Goal: Task Accomplishment & Management: Use online tool/utility

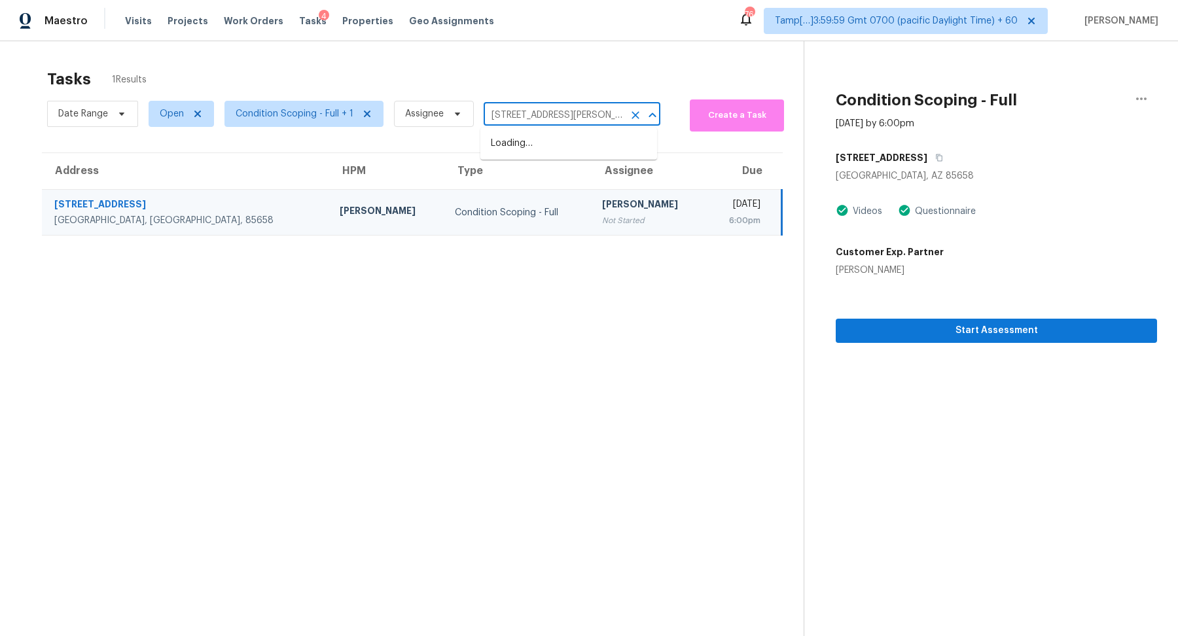
scroll to position [0, 54]
click at [536, 147] on li "[STREET_ADDRESS][PERSON_NAME][US_STATE]" at bounding box center [569, 150] width 177 height 35
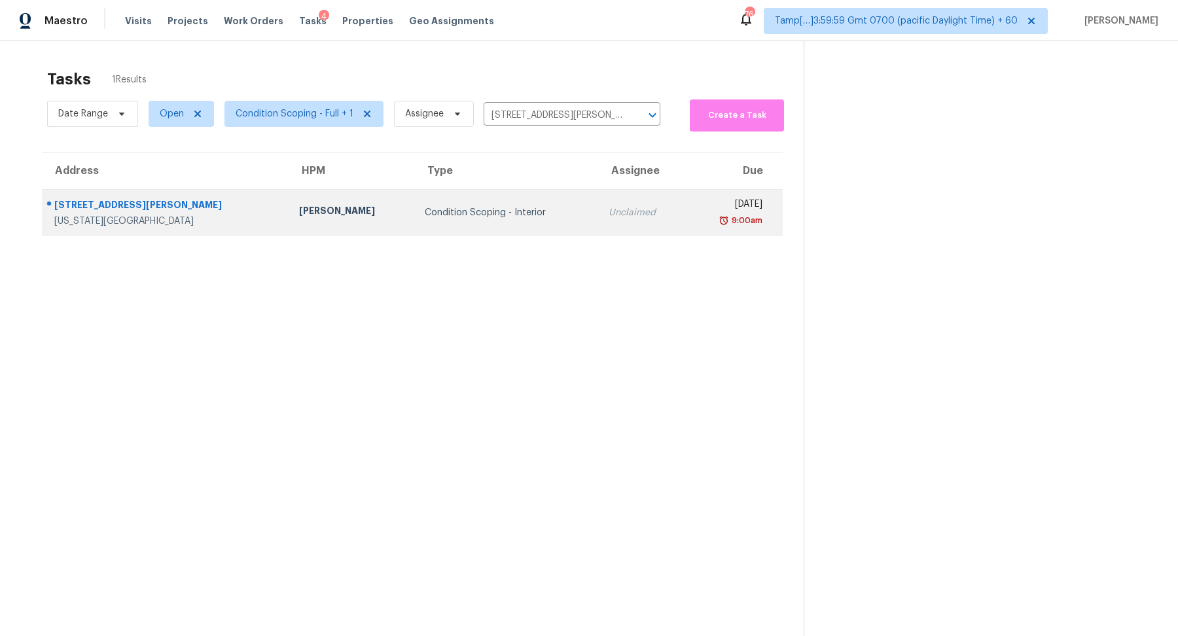
click at [471, 211] on div "Condition Scoping - Interior" at bounding box center [506, 212] width 163 height 13
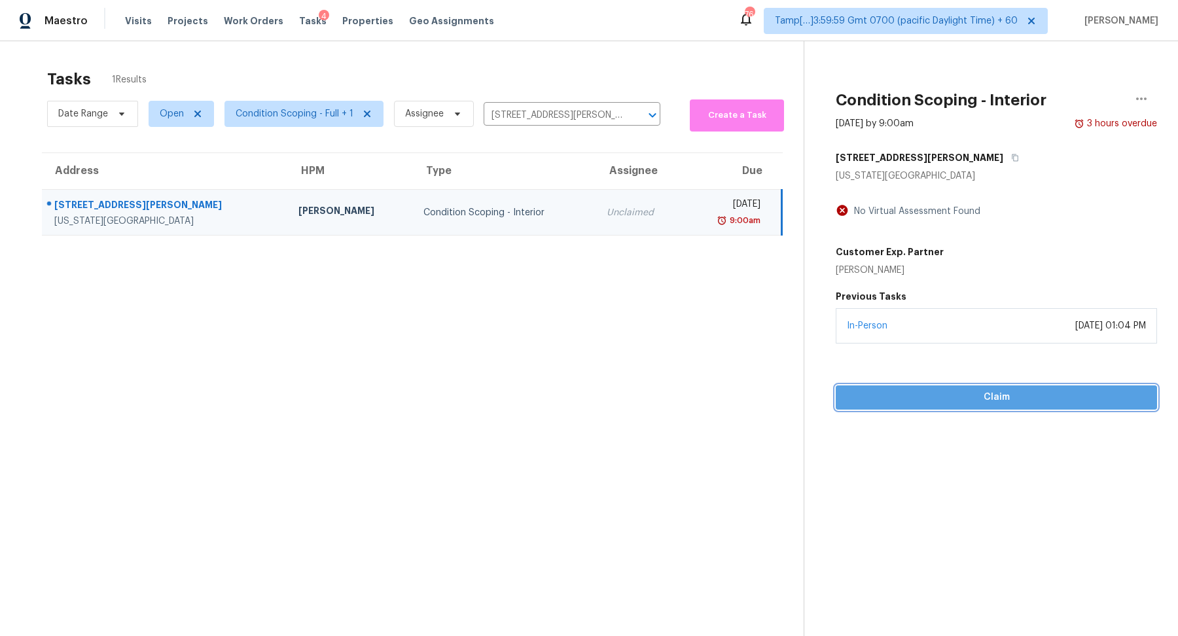
click at [997, 395] on span "Claim" at bounding box center [996, 398] width 300 height 16
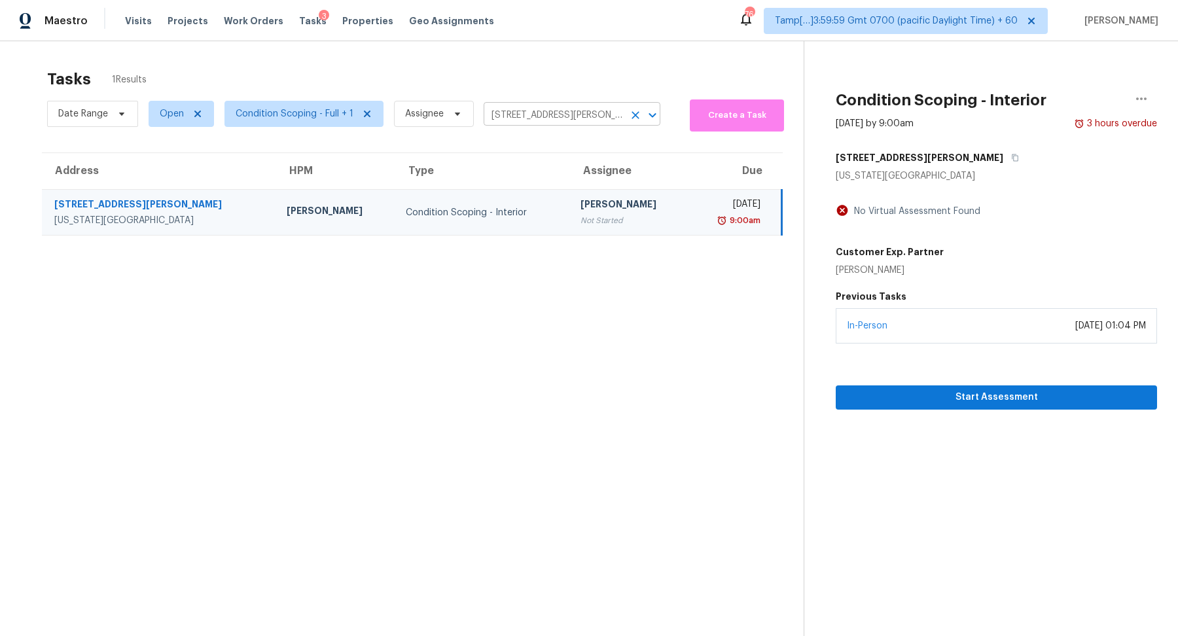
click at [540, 124] on input "[STREET_ADDRESS][PERSON_NAME][US_STATE]" at bounding box center [554, 115] width 140 height 20
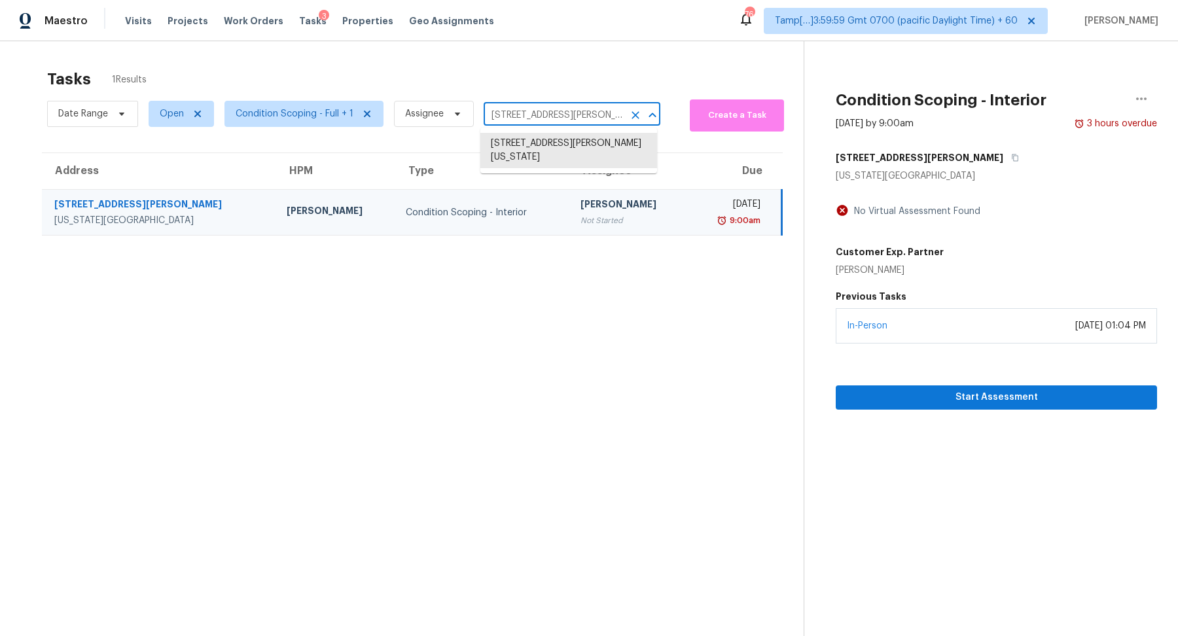
click at [540, 124] on input "[STREET_ADDRESS][PERSON_NAME][US_STATE]" at bounding box center [554, 115] width 140 height 20
paste input "[STREET_ADDRESS][PERSON_NAME]"
type input "[STREET_ADDRESS][PERSON_NAME]"
click at [553, 147] on li "[STREET_ADDRESS][PERSON_NAME]" at bounding box center [569, 144] width 177 height 22
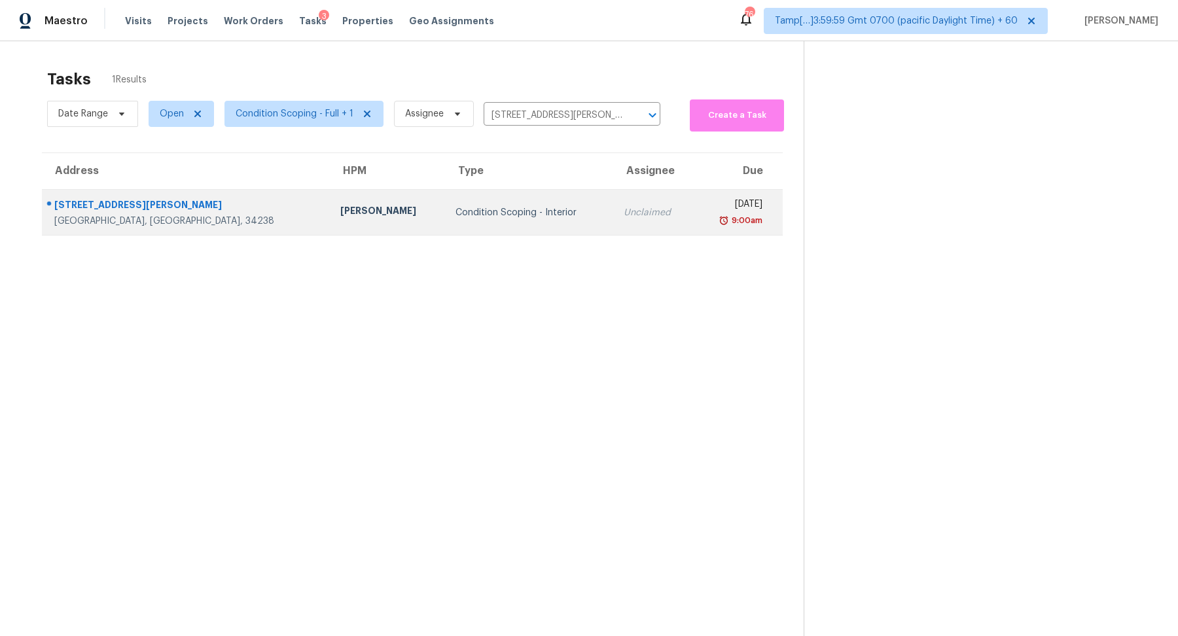
click at [467, 209] on div "Condition Scoping - Interior" at bounding box center [529, 212] width 147 height 13
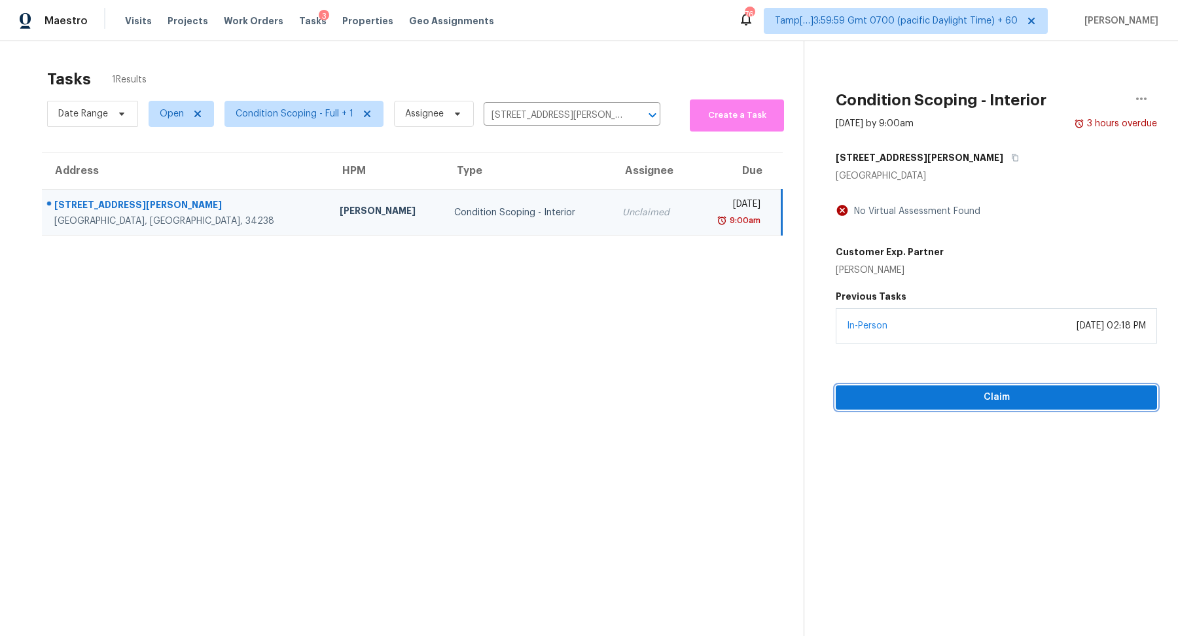
click at [893, 388] on button "Claim" at bounding box center [996, 398] width 321 height 24
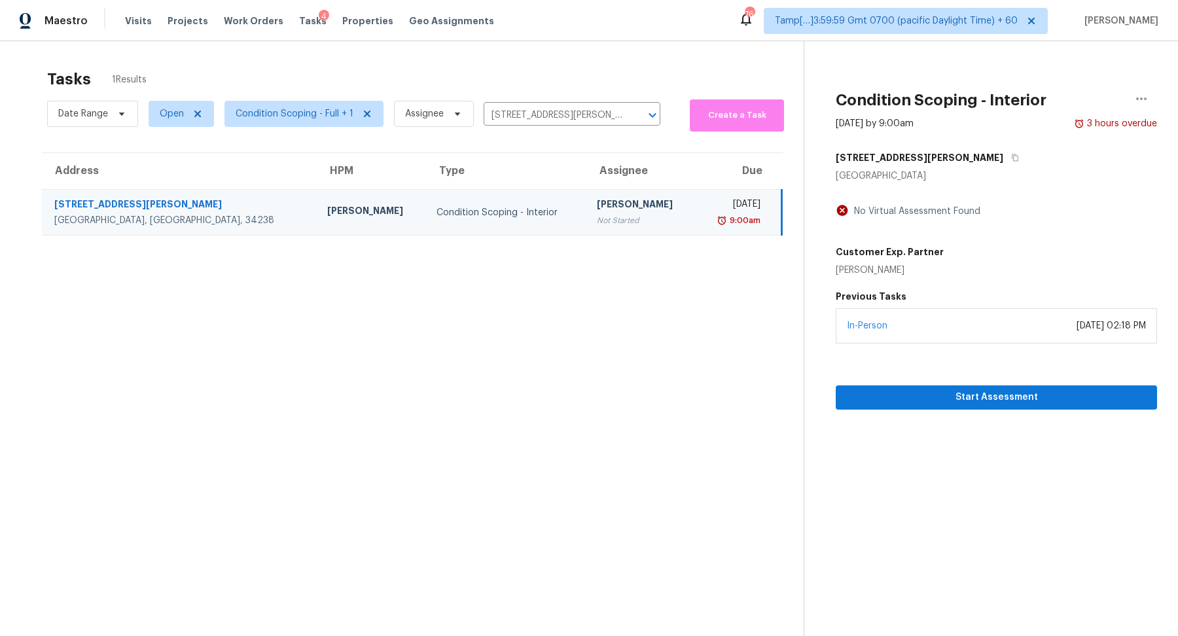
click at [516, 128] on div "Date Range Open Condition Scoping - Full + 1 Assignee [STREET_ADDRESS][PERSON_N…" at bounding box center [353, 113] width 613 height 35
click at [528, 120] on input "[STREET_ADDRESS][PERSON_NAME]" at bounding box center [554, 115] width 140 height 20
paste input "[STREET_ADDRESS]"
type input "[STREET_ADDRESS]"
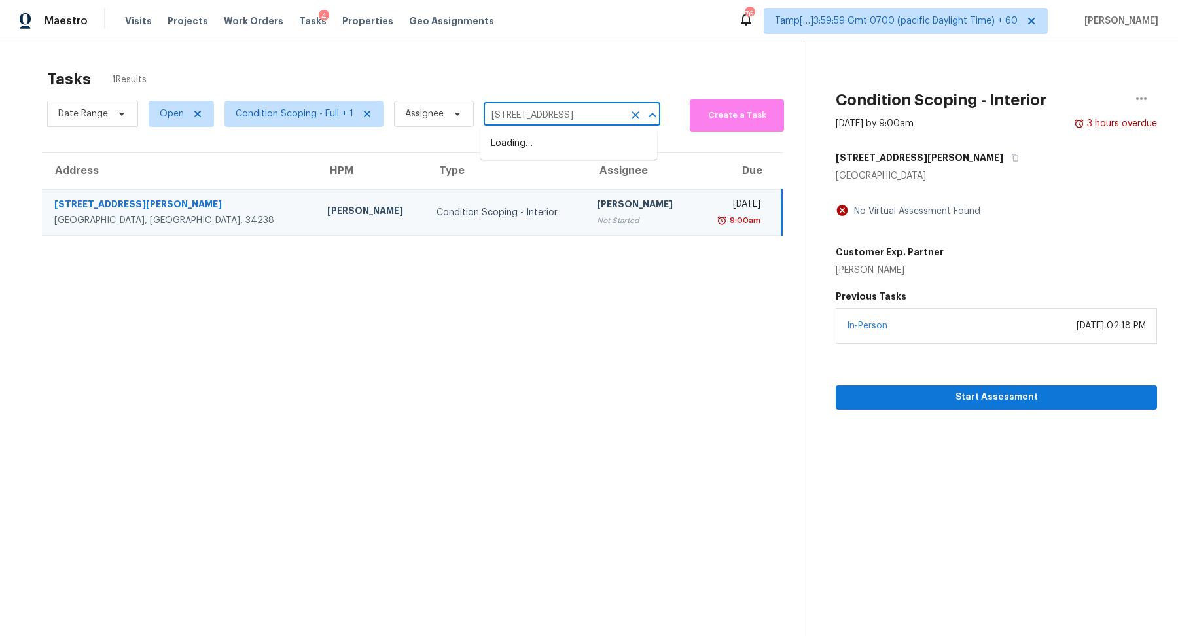
scroll to position [0, 51]
click at [564, 148] on li "[STREET_ADDRESS]" at bounding box center [569, 144] width 177 height 22
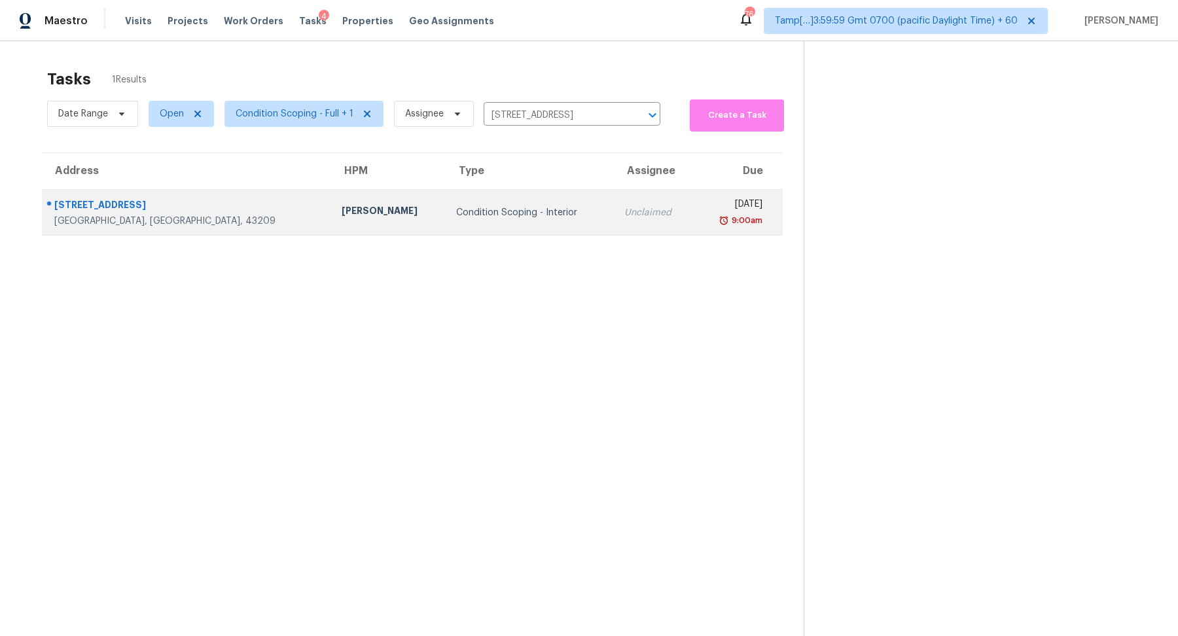
click at [492, 197] on td "Condition Scoping - Interior" at bounding box center [530, 213] width 168 height 46
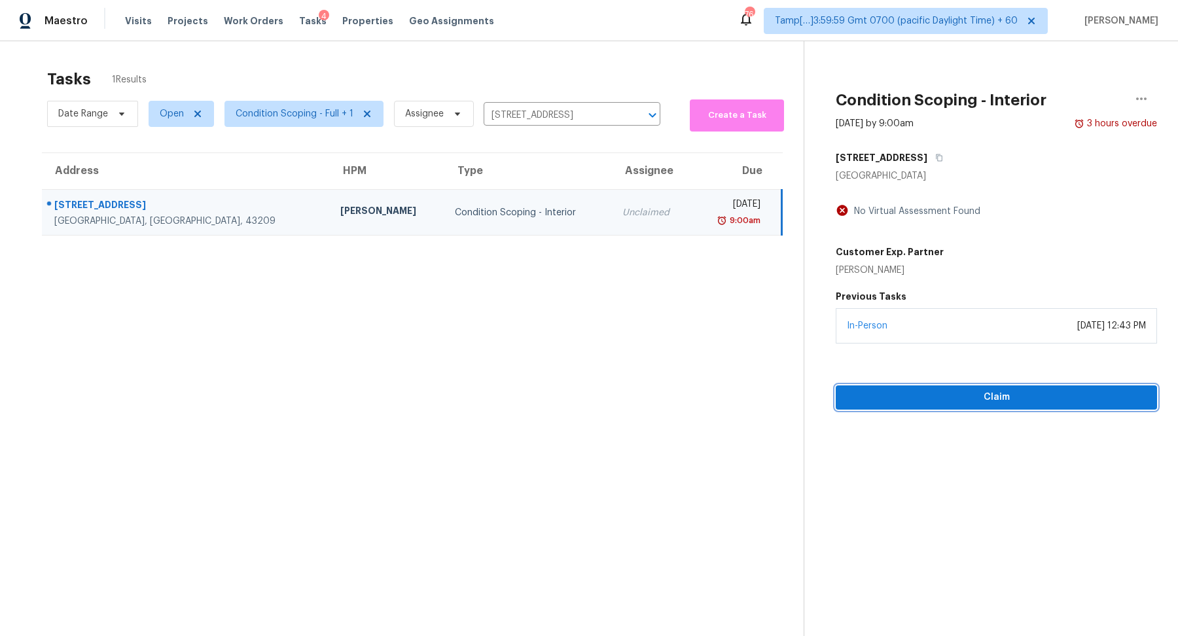
click at [958, 390] on span "Claim" at bounding box center [996, 398] width 300 height 16
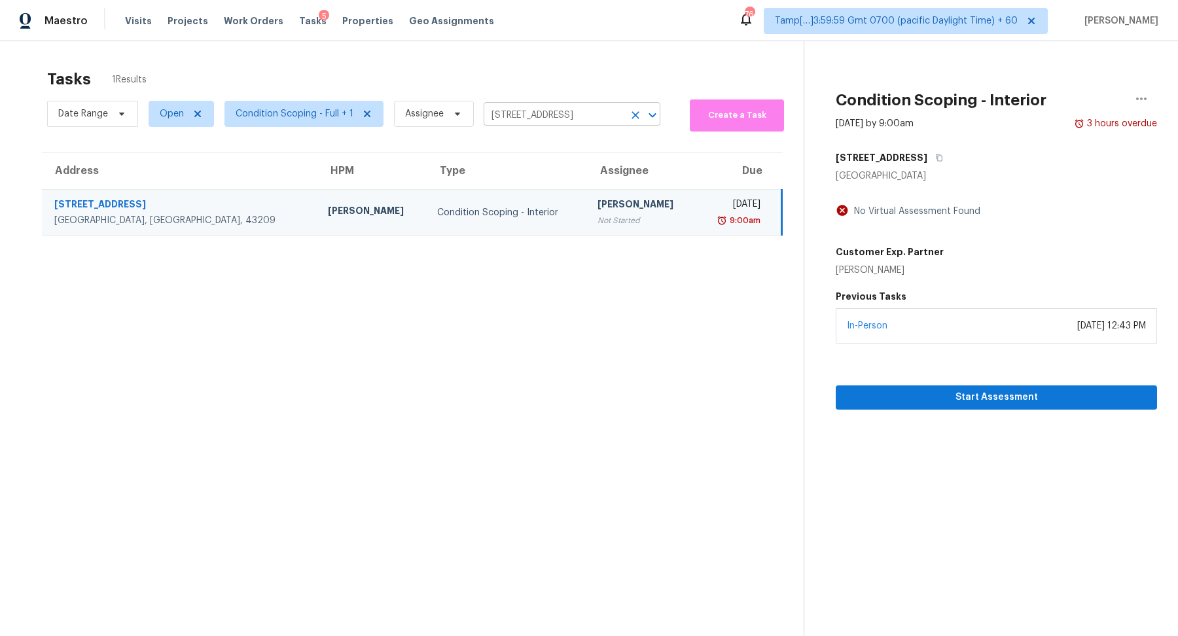
click at [556, 111] on input "[STREET_ADDRESS]" at bounding box center [554, 115] width 140 height 20
paste input "[STREET_ADDRESS]"
type input "[STREET_ADDRESS]"
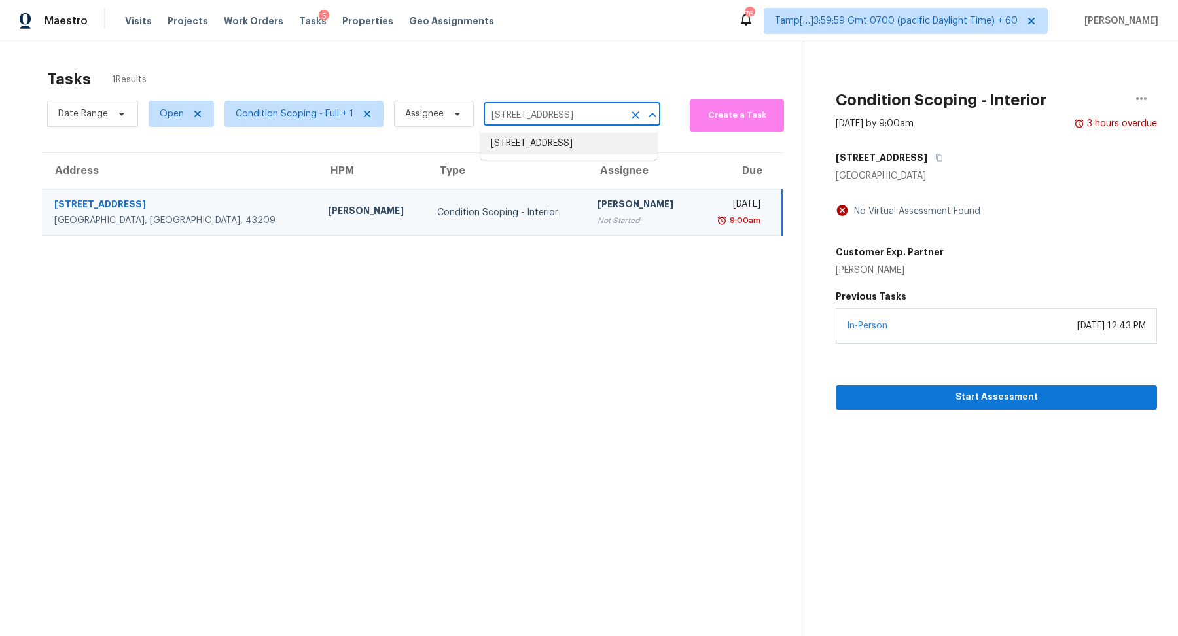
click at [515, 147] on li "[STREET_ADDRESS]" at bounding box center [569, 144] width 177 height 22
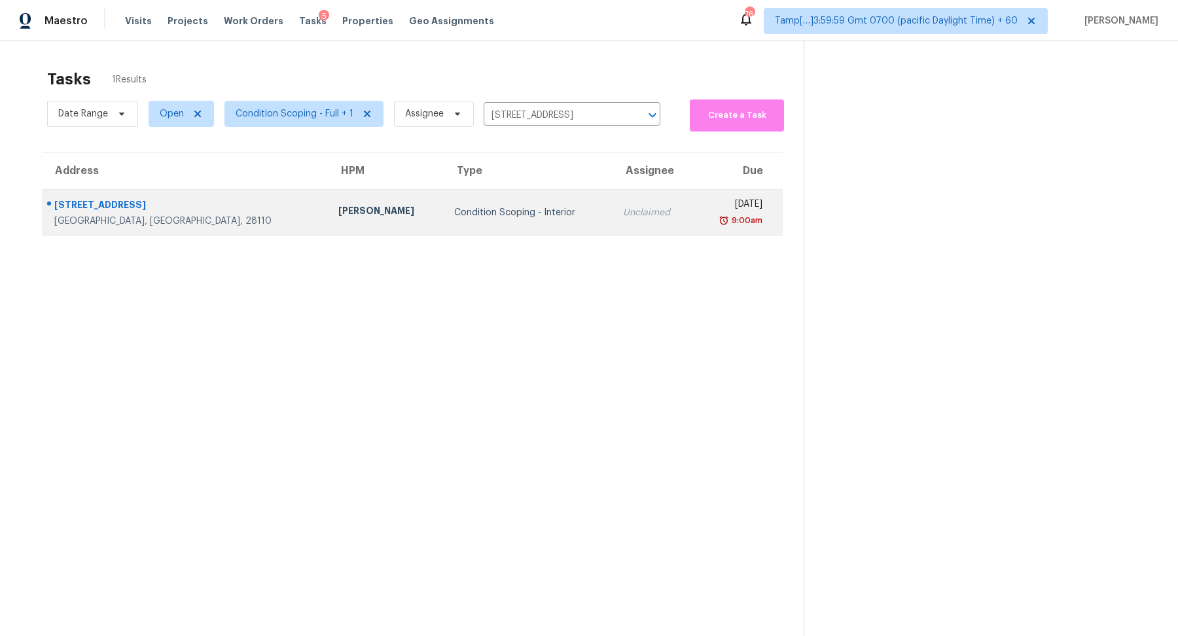
click at [482, 200] on td "Condition Scoping - Interior" at bounding box center [529, 213] width 170 height 46
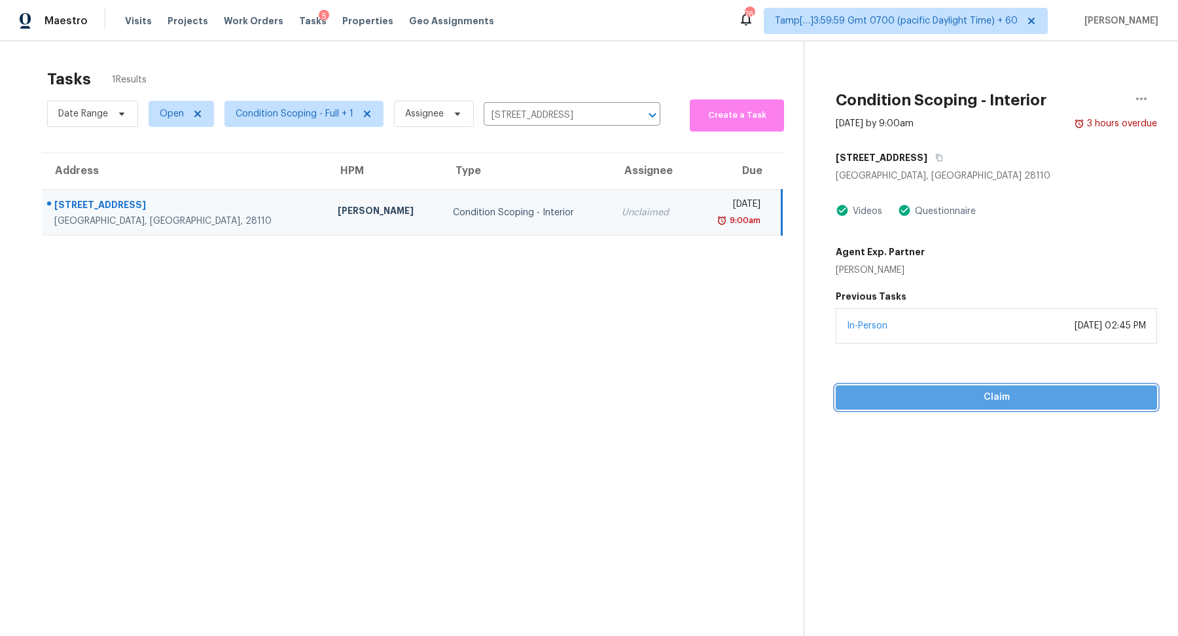
click at [957, 386] on button "Claim" at bounding box center [996, 398] width 321 height 24
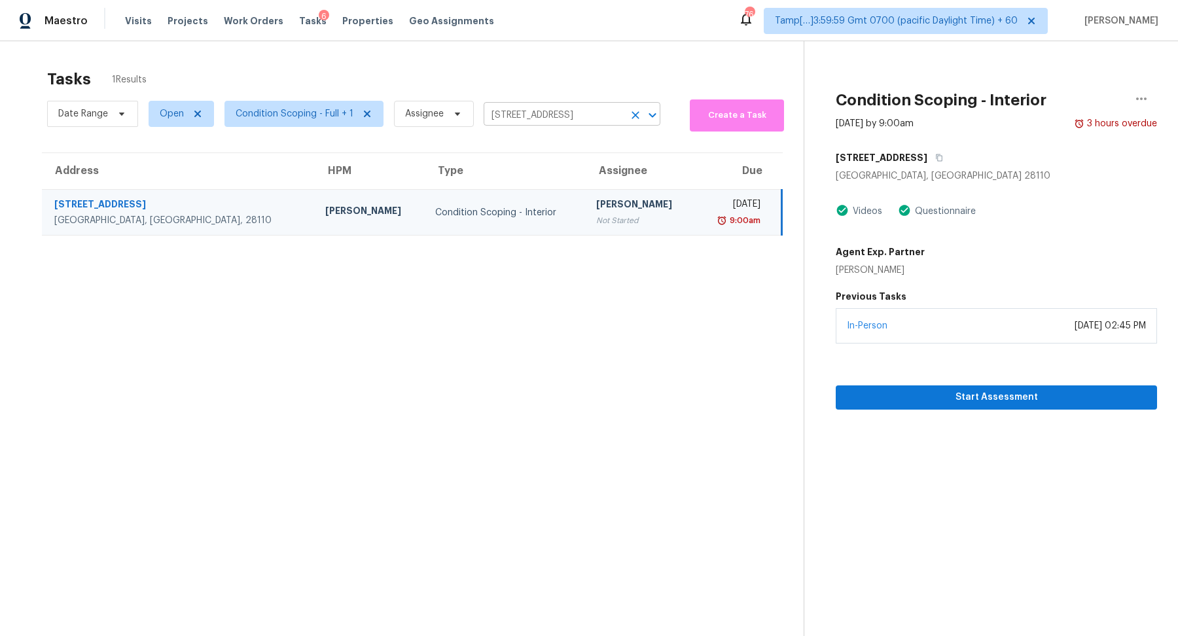
click at [528, 110] on input "[STREET_ADDRESS]" at bounding box center [554, 115] width 140 height 20
paste input "[STREET_ADDRESS]"
type input "[STREET_ADDRESS]"
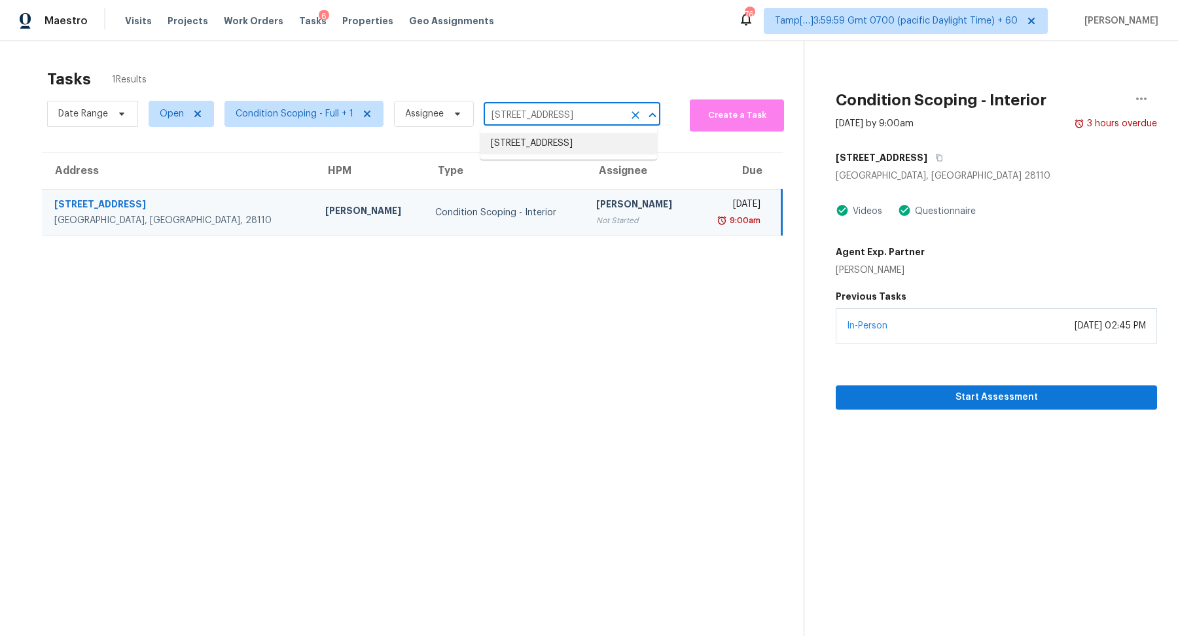
click at [579, 155] on li "[STREET_ADDRESS]" at bounding box center [569, 144] width 177 height 22
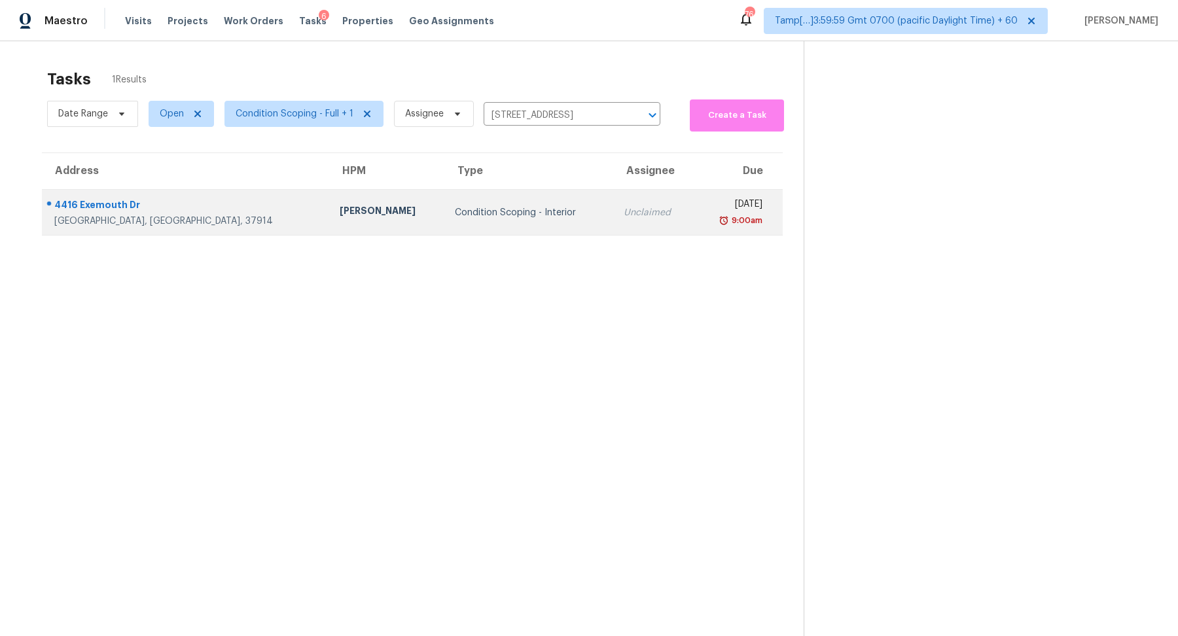
click at [508, 234] on td "Condition Scoping - Interior" at bounding box center [529, 213] width 169 height 46
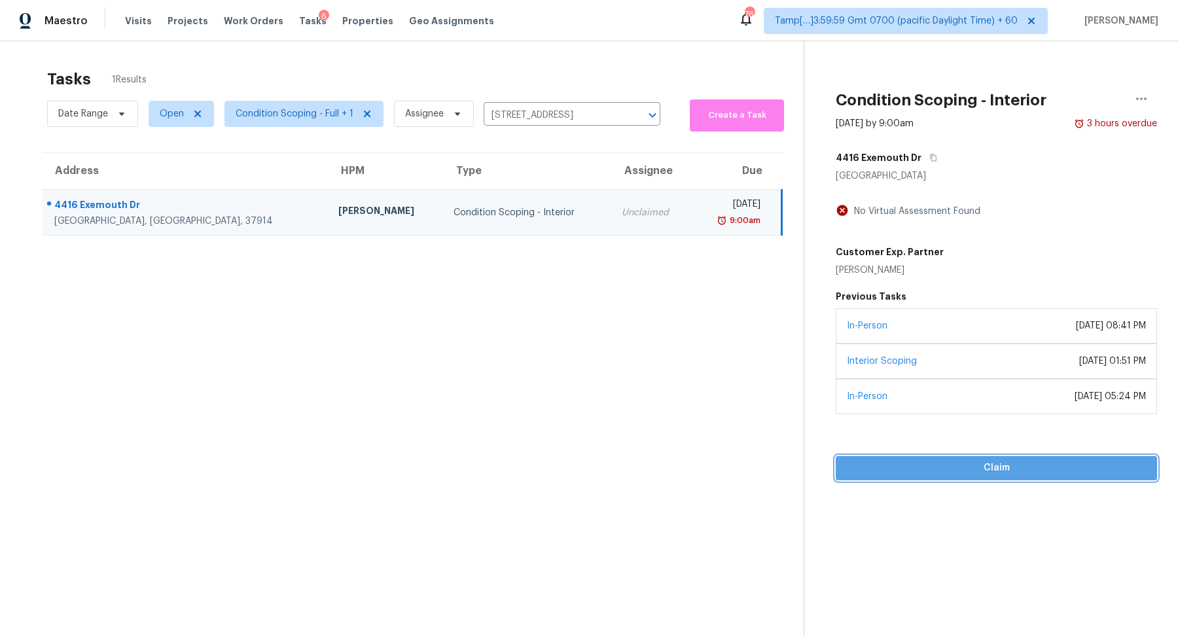
click at [884, 460] on span "Claim" at bounding box center [996, 468] width 300 height 16
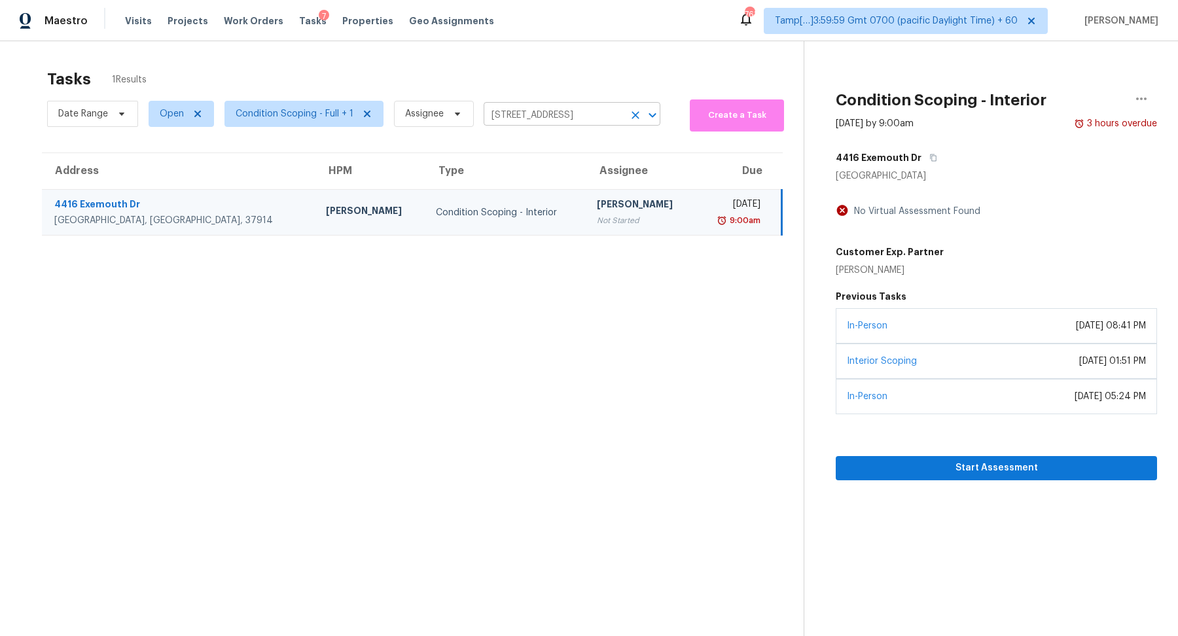
click at [494, 112] on input "[STREET_ADDRESS]" at bounding box center [554, 115] width 140 height 20
paste input "[STREET_ADDRESS][PERSON_NAME]"
type input "[STREET_ADDRESS][PERSON_NAME]"
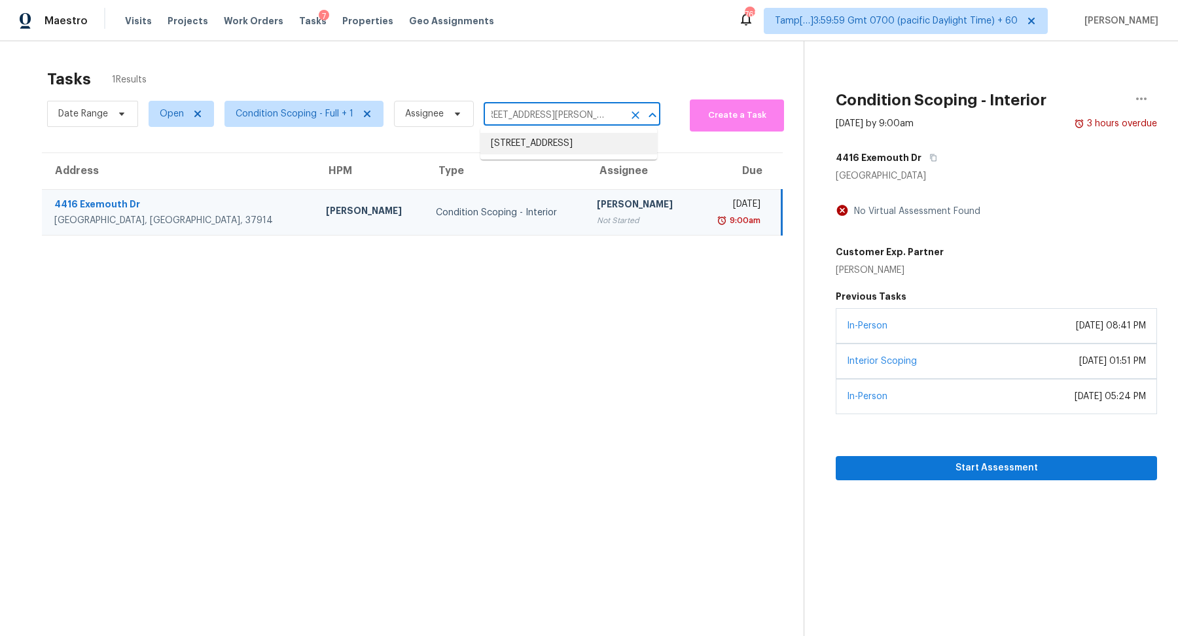
click at [532, 144] on li "[STREET_ADDRESS]" at bounding box center [569, 144] width 177 height 22
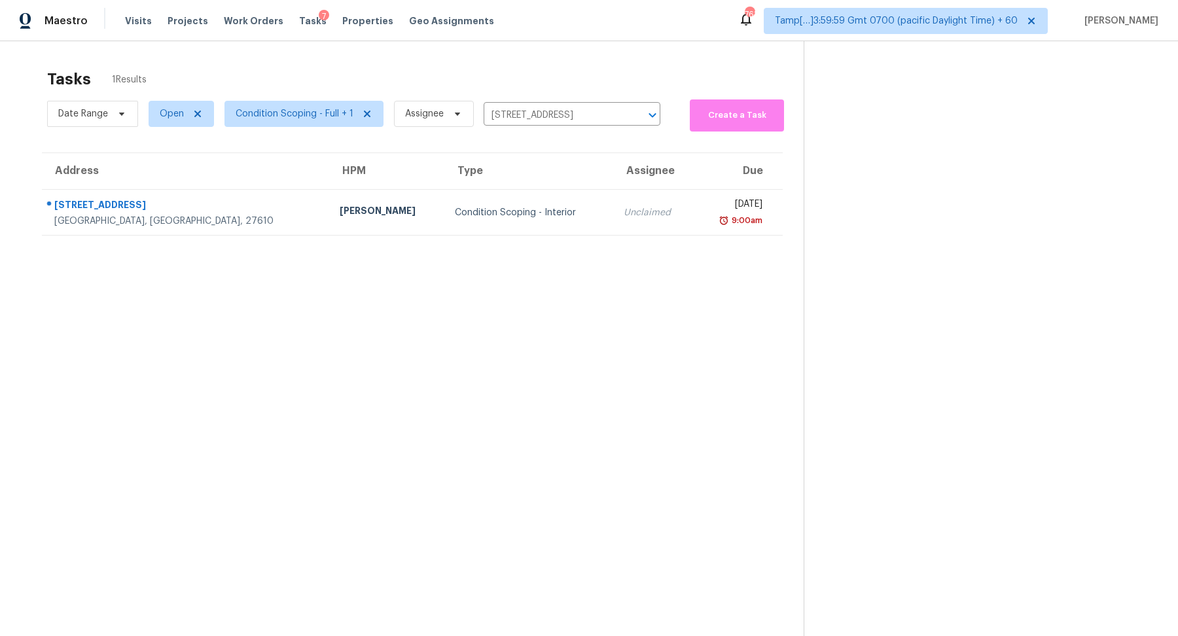
click at [511, 231] on td "Condition Scoping - Interior" at bounding box center [529, 213] width 169 height 46
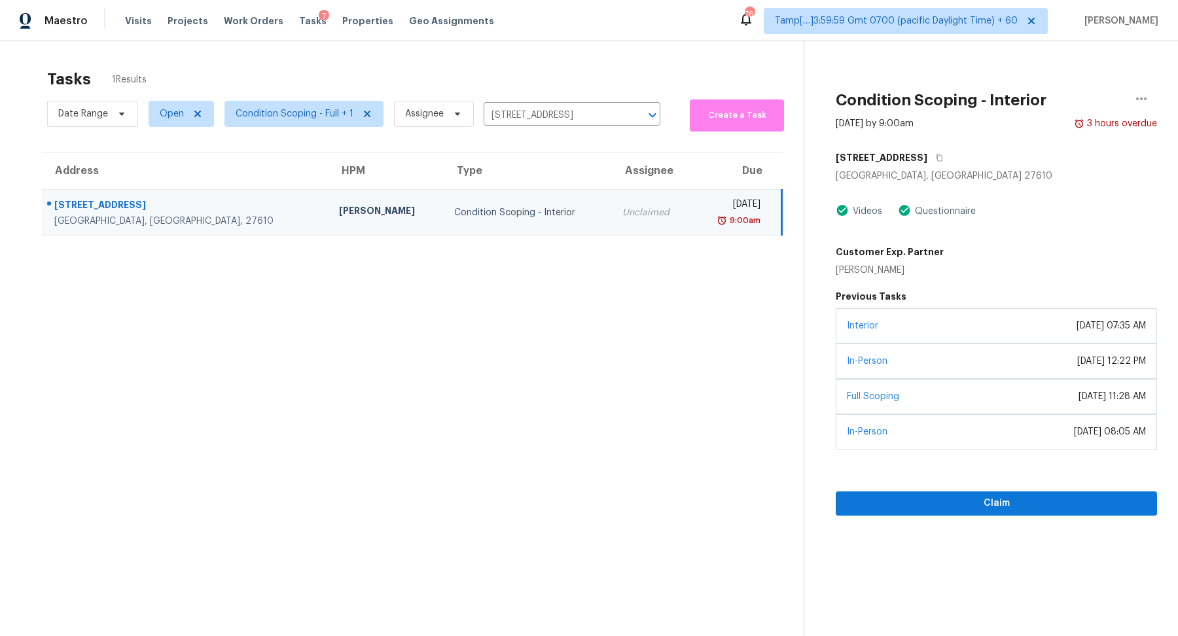
click at [914, 479] on div "Claim" at bounding box center [996, 483] width 321 height 66
click at [918, 496] on span "Claim" at bounding box center [996, 504] width 300 height 16
click at [535, 115] on input "[STREET_ADDRESS]" at bounding box center [554, 115] width 140 height 20
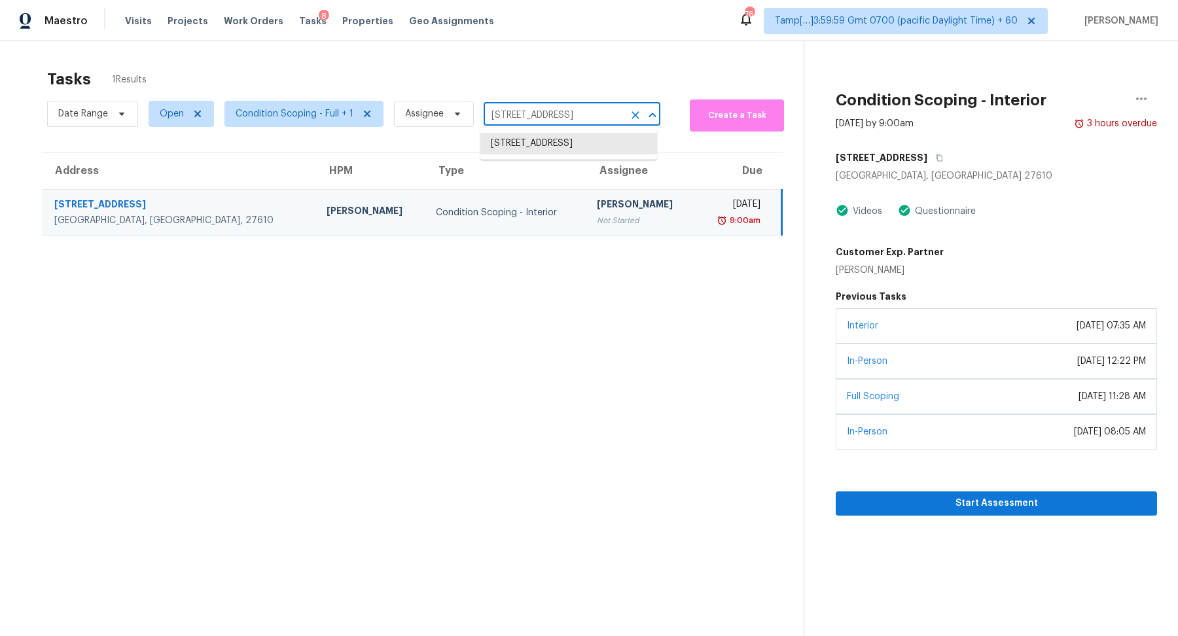
click at [535, 115] on input "[STREET_ADDRESS]" at bounding box center [554, 115] width 140 height 20
paste input "[STREET_ADDRESS]"
type input "[STREET_ADDRESS]"
click at [538, 141] on li "[STREET_ADDRESS]" at bounding box center [569, 144] width 177 height 22
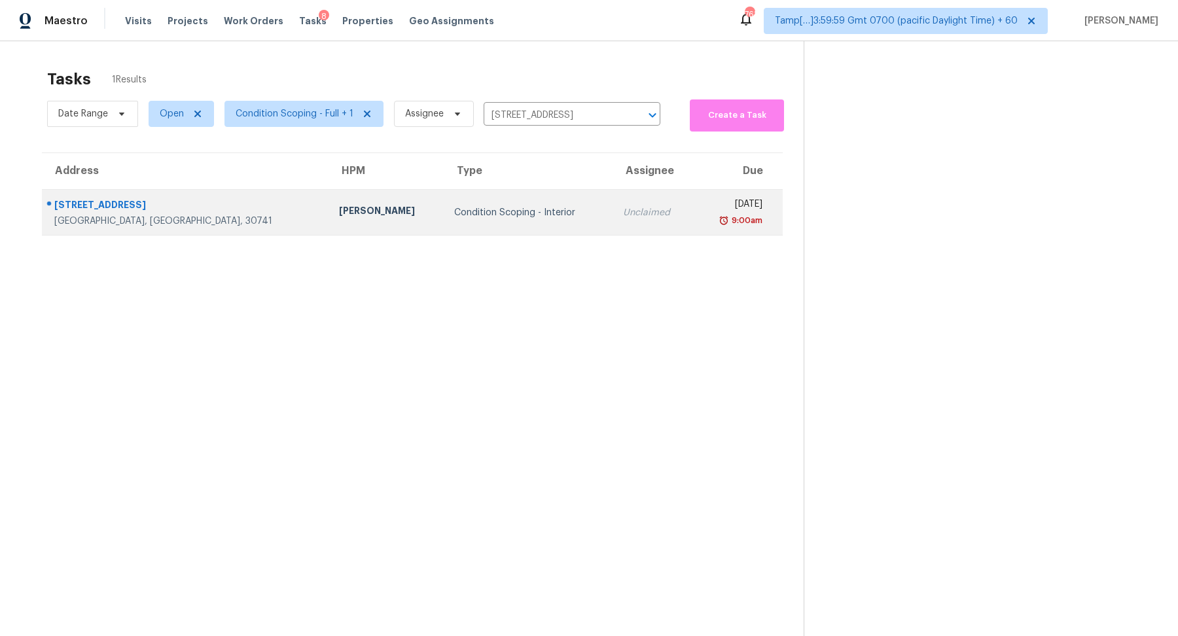
click at [472, 221] on td "Condition Scoping - Interior" at bounding box center [528, 213] width 169 height 46
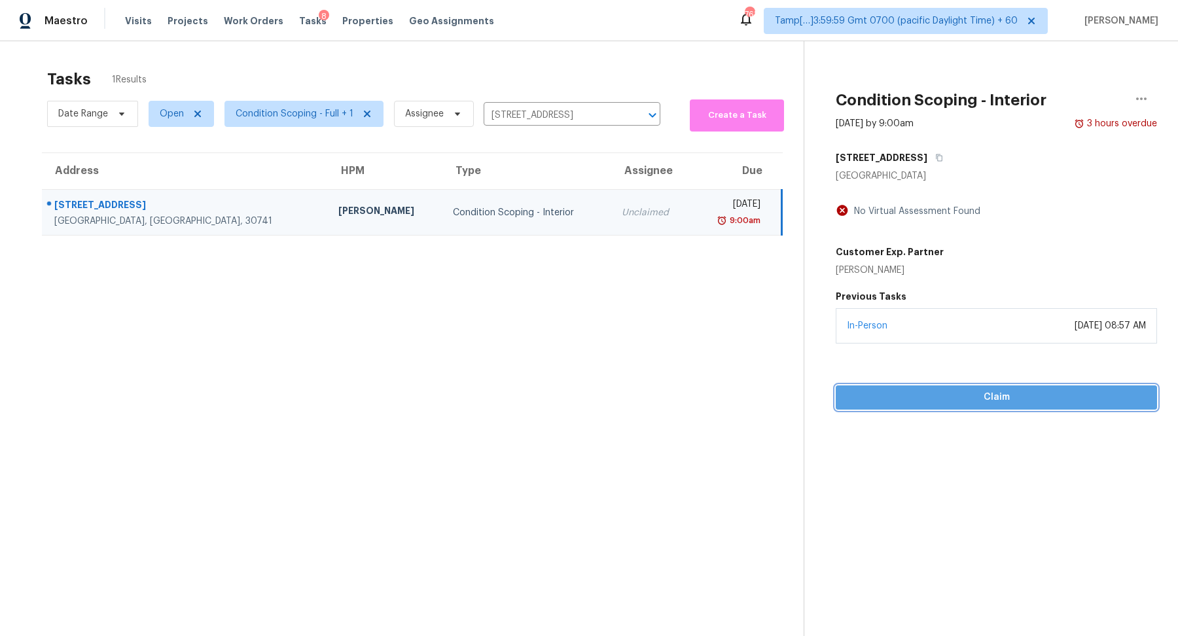
click at [928, 394] on span "Claim" at bounding box center [996, 398] width 300 height 16
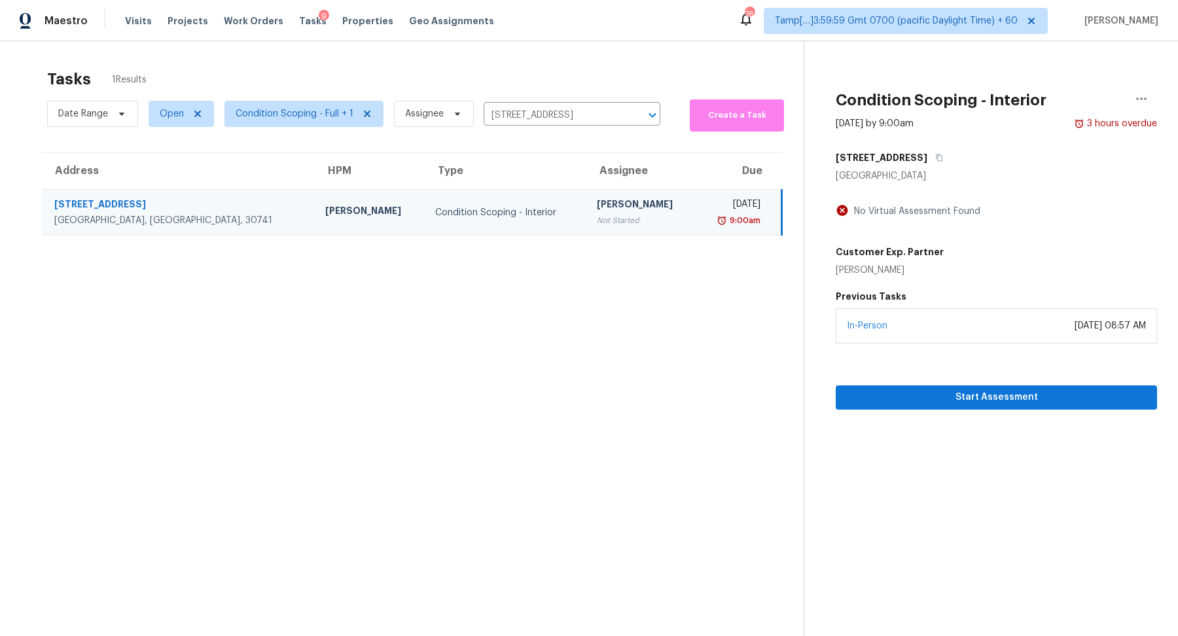
click at [477, 120] on div "Date Range Open Condition Scoping - Full + 1 Assignee [STREET_ADDRESS] ​" at bounding box center [353, 113] width 613 height 35
click at [500, 120] on input "[STREET_ADDRESS]" at bounding box center [554, 115] width 140 height 20
paste input "[STREET_ADDRESS]"
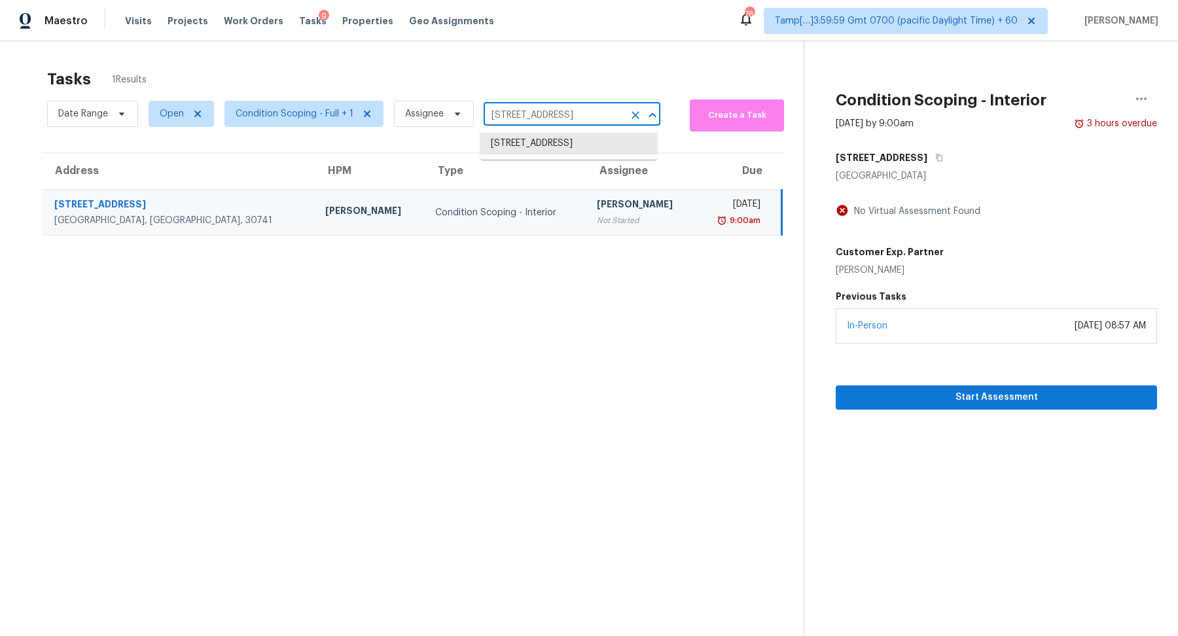
type input "[STREET_ADDRESS]"
click at [531, 154] on li "[STREET_ADDRESS]" at bounding box center [569, 144] width 177 height 22
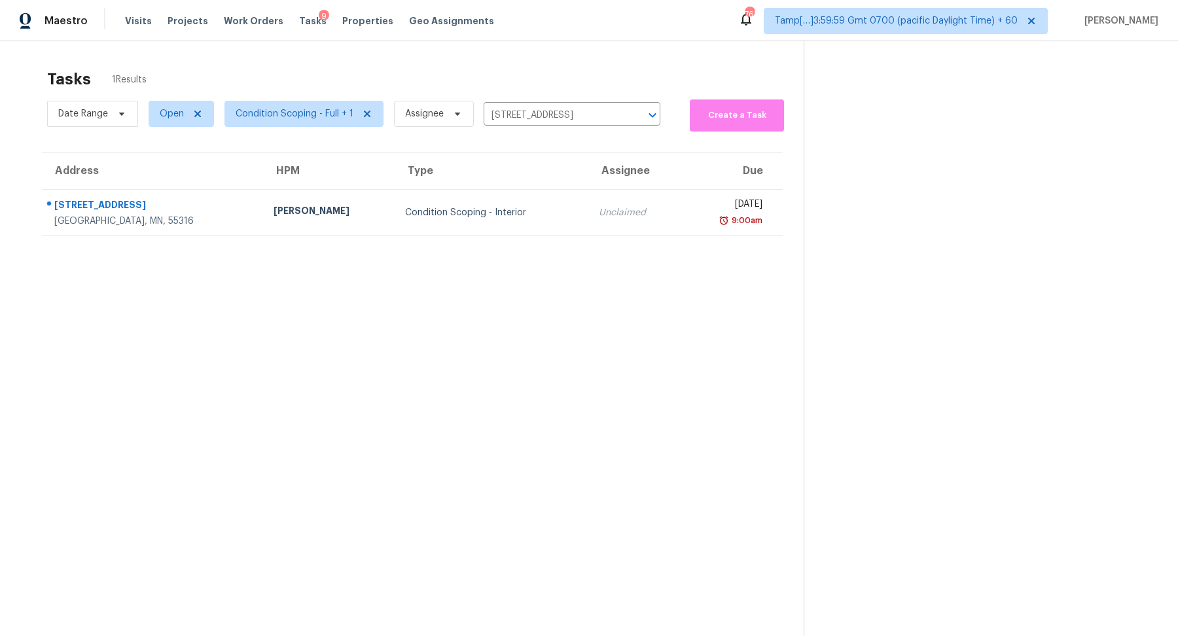
click at [589, 227] on td "Unclaimed" at bounding box center [635, 213] width 93 height 46
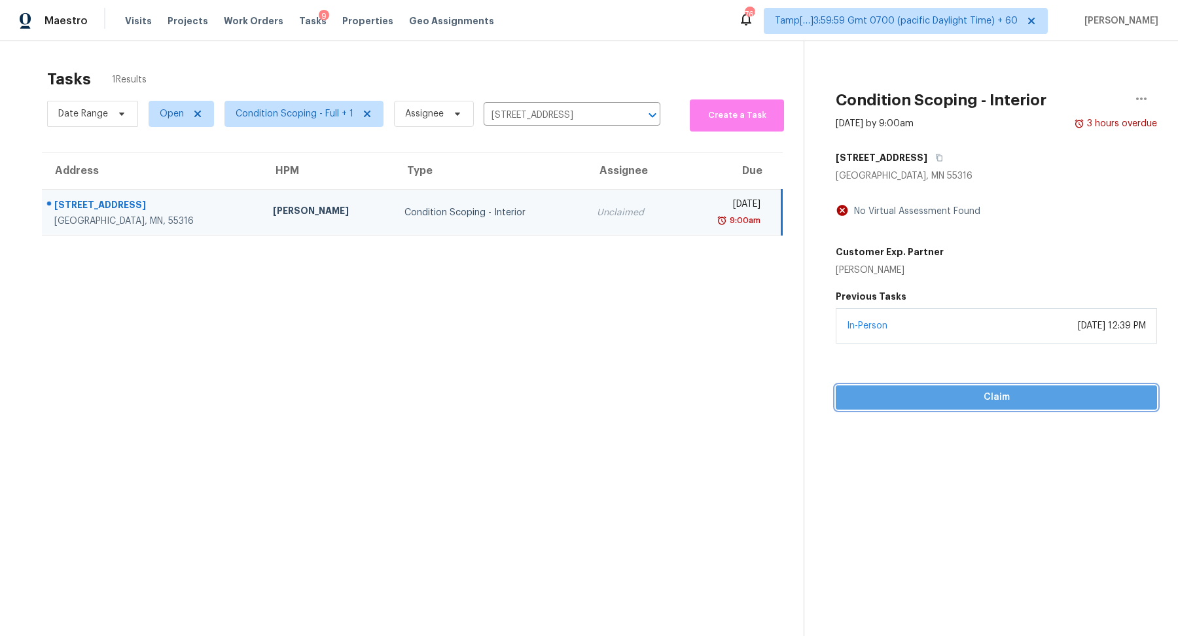
click at [936, 394] on span "Claim" at bounding box center [996, 398] width 300 height 16
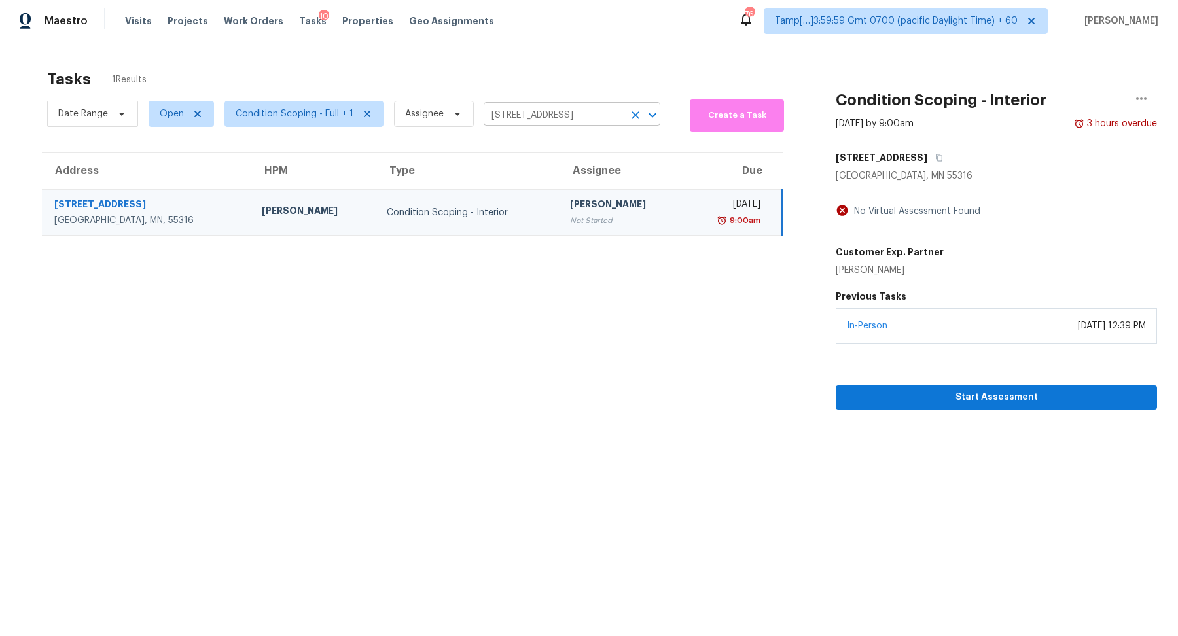
click at [508, 109] on input "[STREET_ADDRESS]" at bounding box center [554, 115] width 140 height 20
paste input "[STREET_ADDRESS]"
type input "[STREET_ADDRESS]"
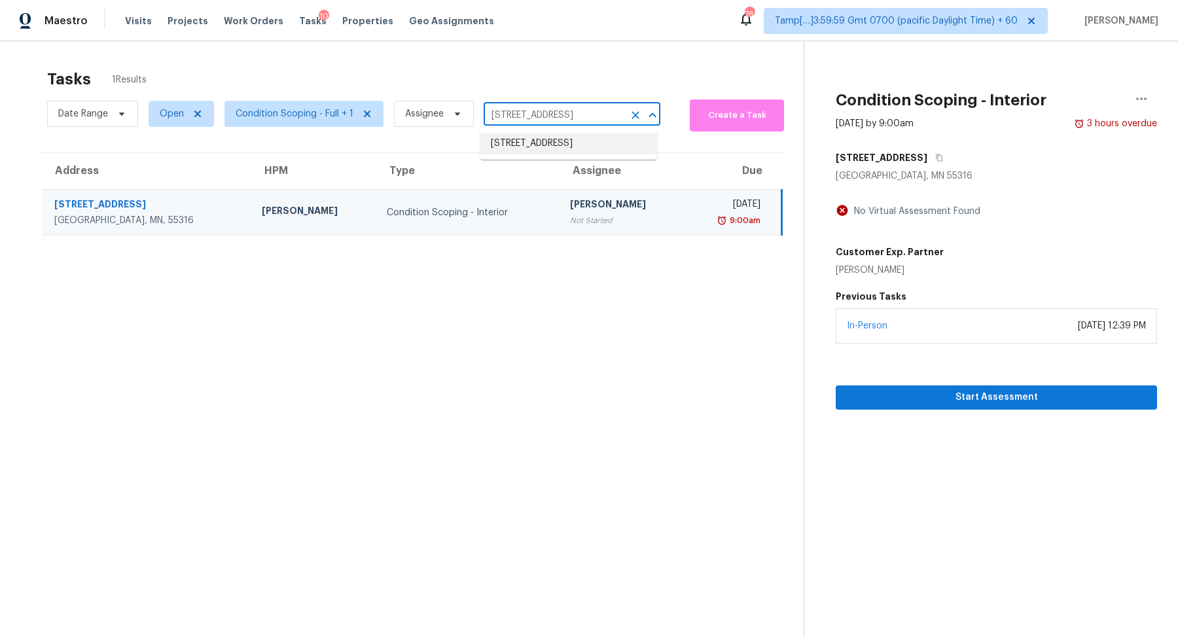
click at [558, 143] on li "[STREET_ADDRESS]" at bounding box center [569, 144] width 177 height 22
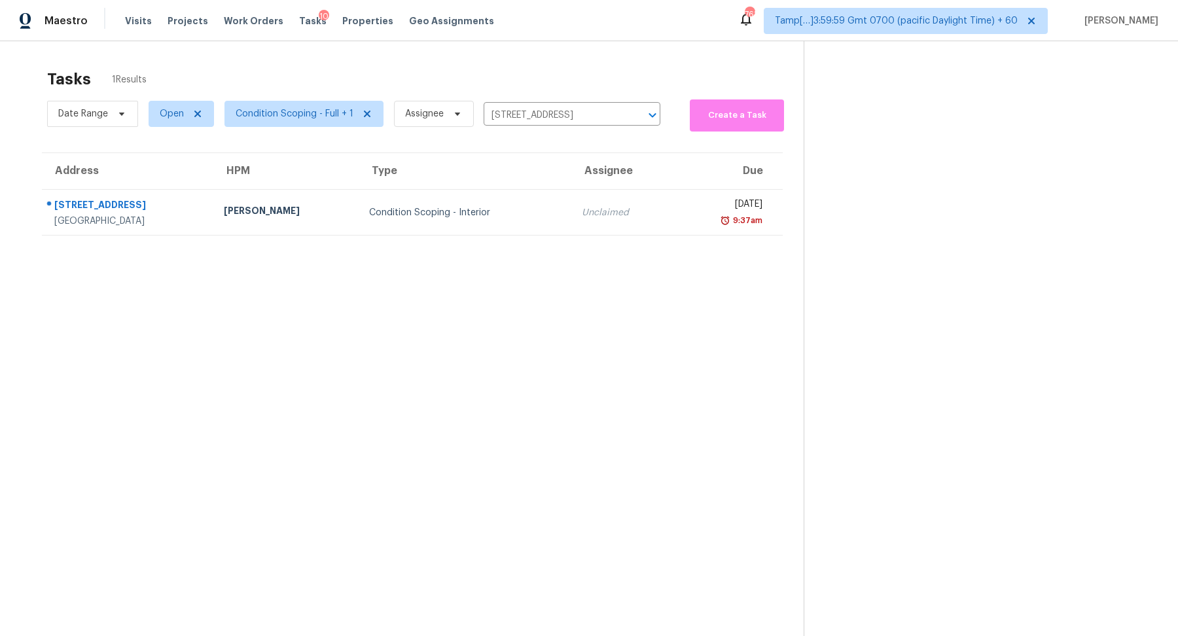
click at [454, 211] on div "Condition Scoping - Interior" at bounding box center [465, 212] width 192 height 13
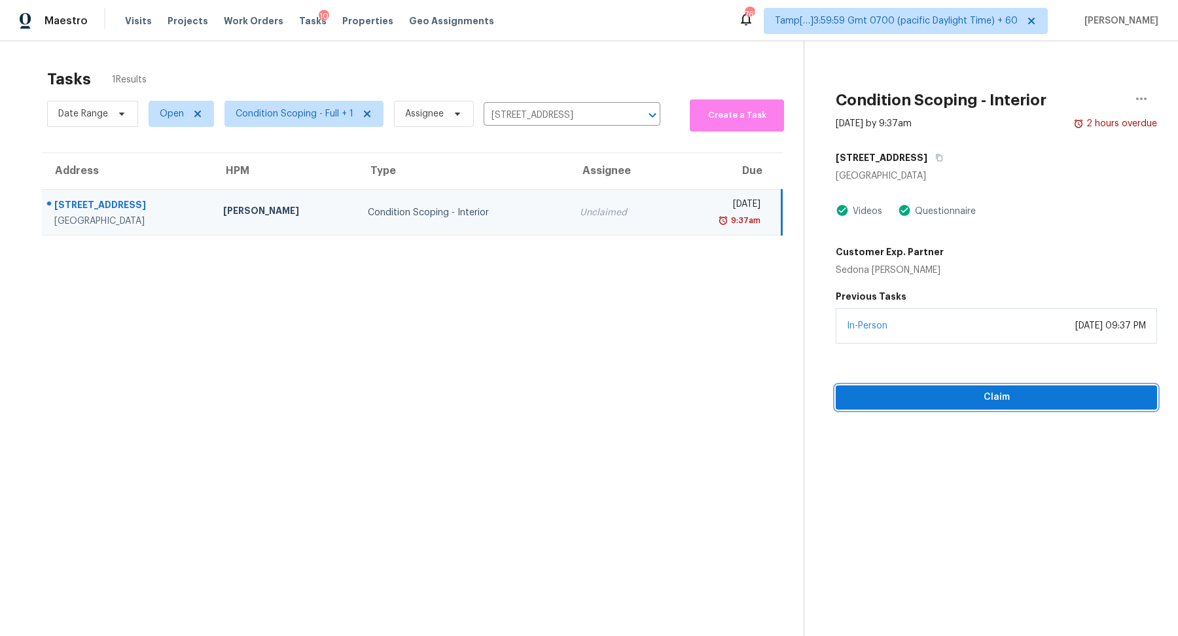
click at [949, 390] on span "Claim" at bounding box center [996, 398] width 300 height 16
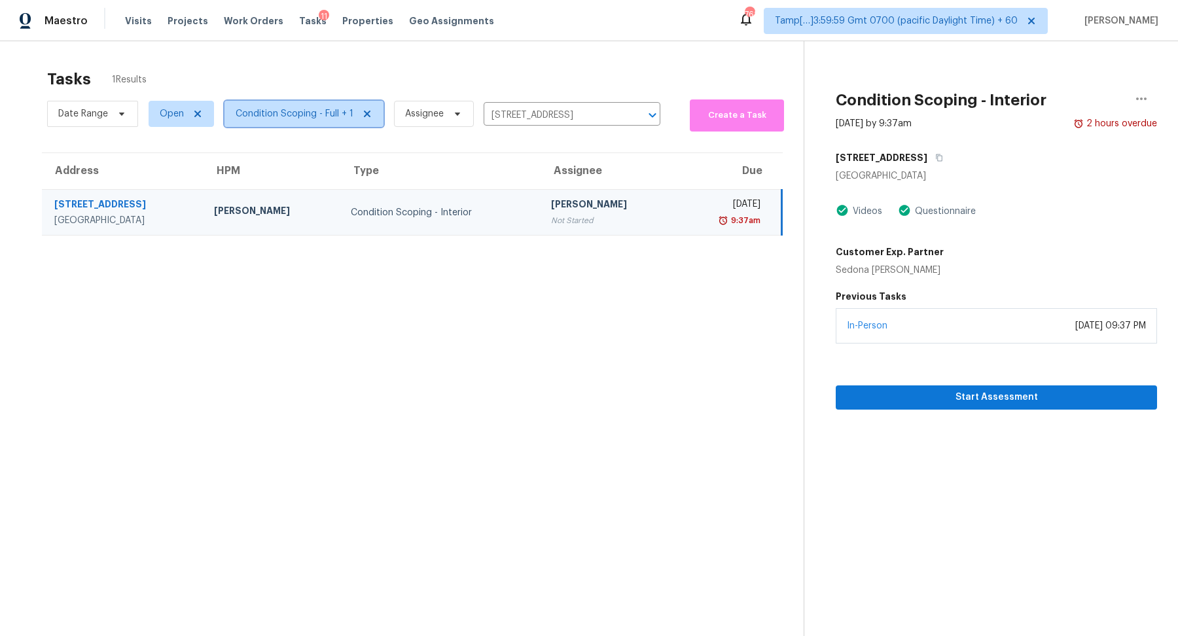
click at [309, 114] on span "Condition Scoping - Full + 1" at bounding box center [295, 113] width 118 height 13
